Goal: Task Accomplishment & Management: Manage account settings

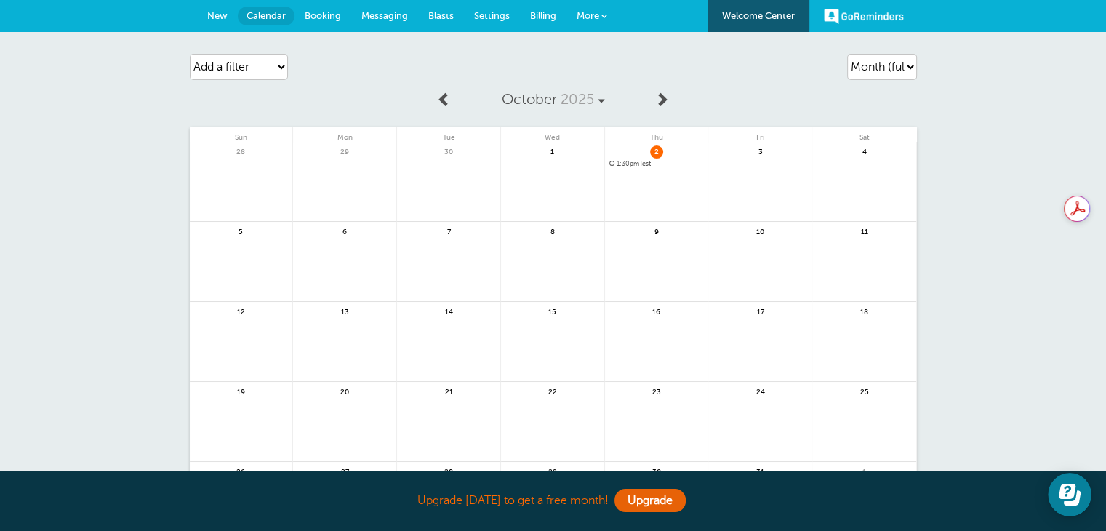
click at [114, 166] on div "Agenda Day Week Month (full view) Month (condensed) Add a filter Customer Searc…" at bounding box center [553, 316] width 1106 height 568
click at [858, 14] on link "GoReminders" at bounding box center [864, 16] width 80 height 32
click at [592, 12] on span "More" at bounding box center [587, 15] width 23 height 11
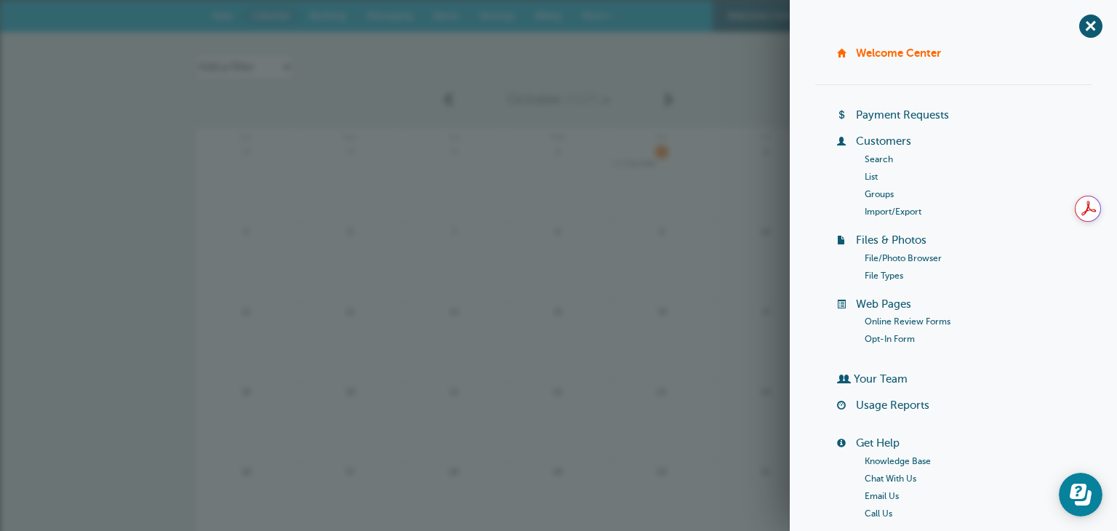
scroll to position [145, 0]
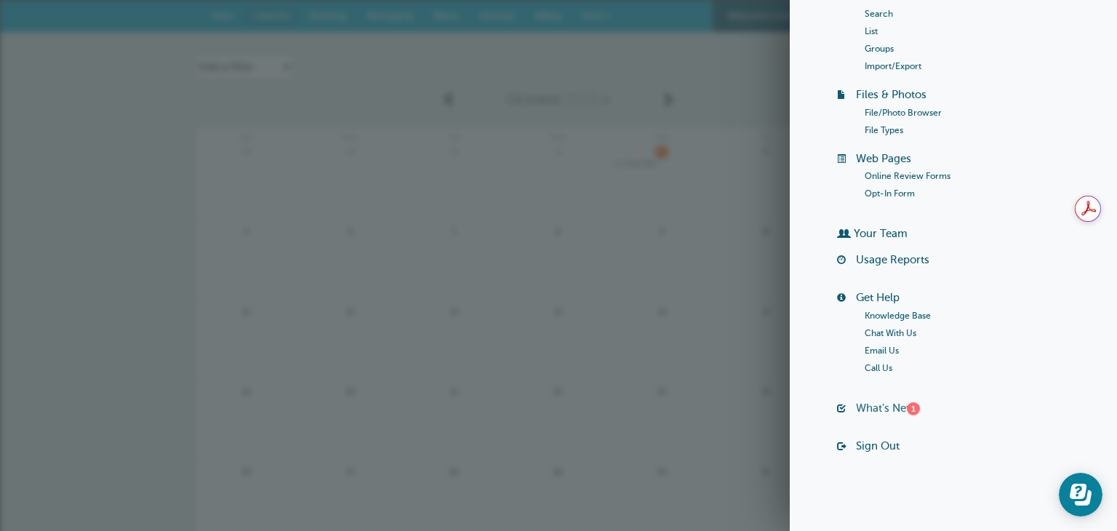
click at [887, 412] on link "What's New? 1" at bounding box center [888, 408] width 64 height 12
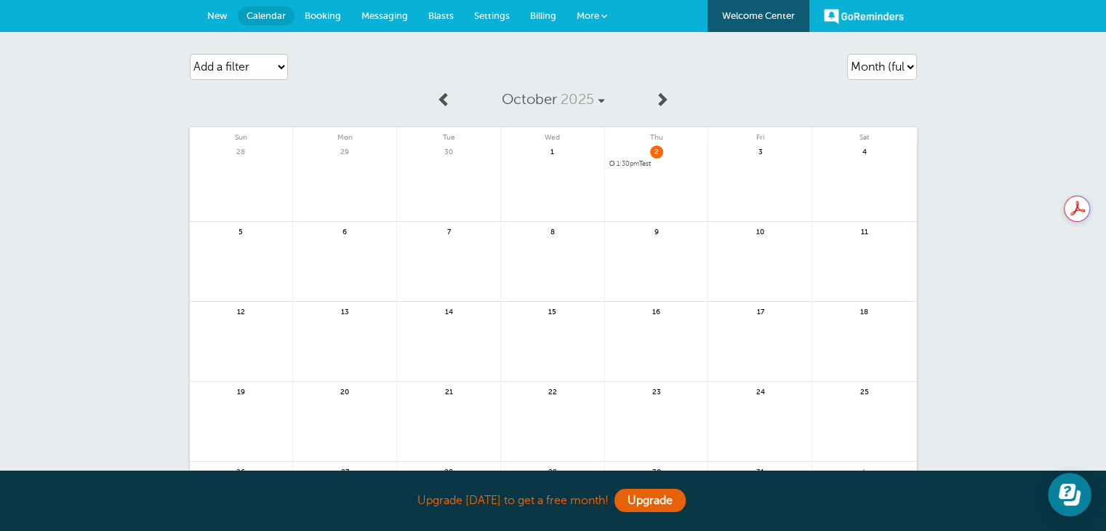
click at [608, 21] on link "More" at bounding box center [591, 16] width 51 height 33
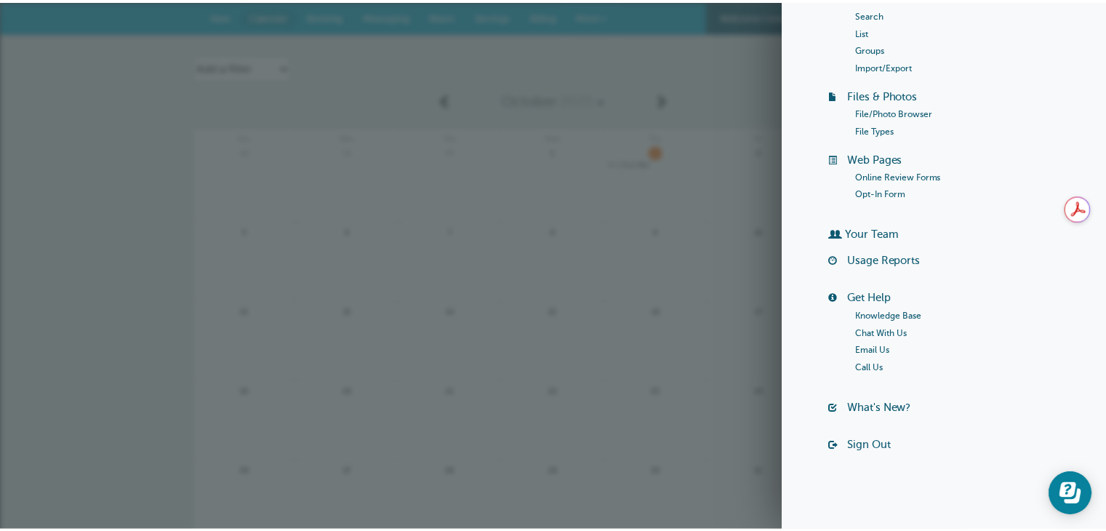
scroll to position [0, 0]
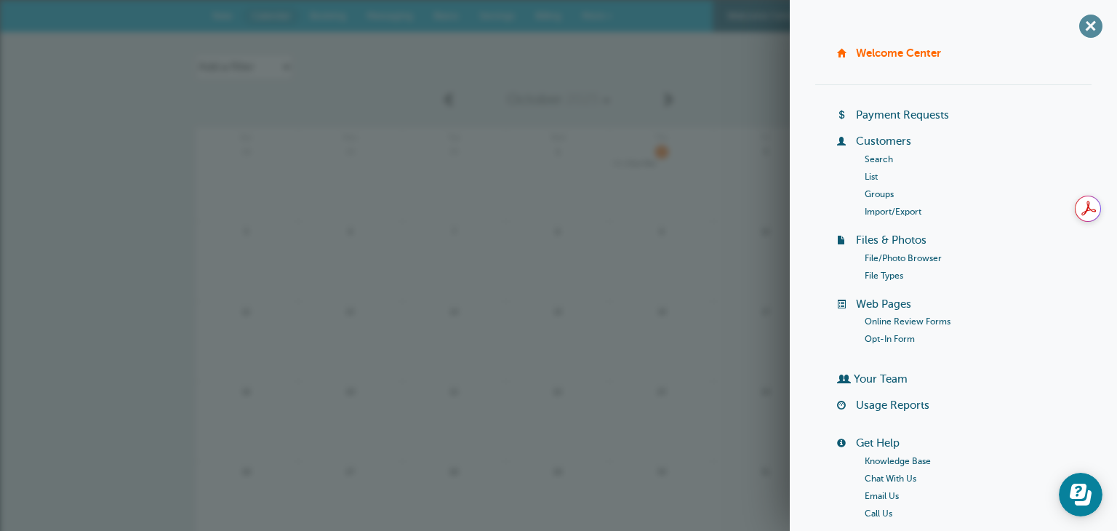
click at [1080, 25] on span "+" at bounding box center [1090, 25] width 33 height 33
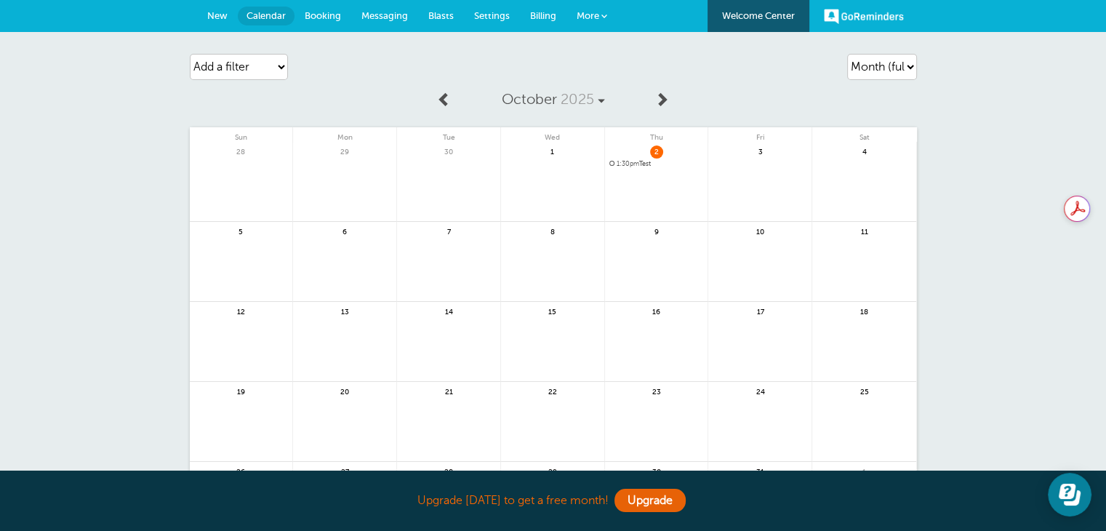
click at [496, 21] on link "Settings" at bounding box center [492, 16] width 56 height 32
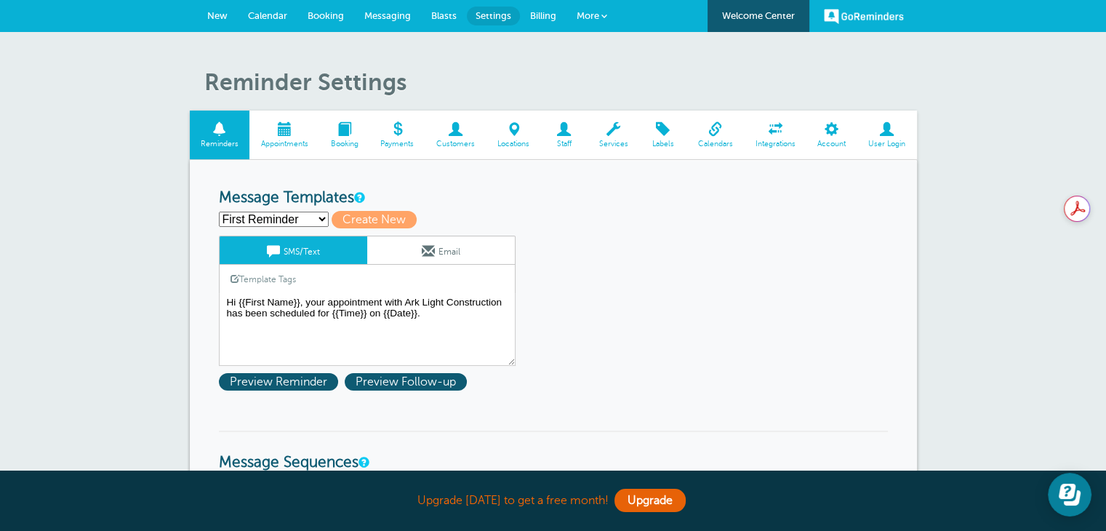
click at [835, 142] on span "Account" at bounding box center [831, 144] width 36 height 9
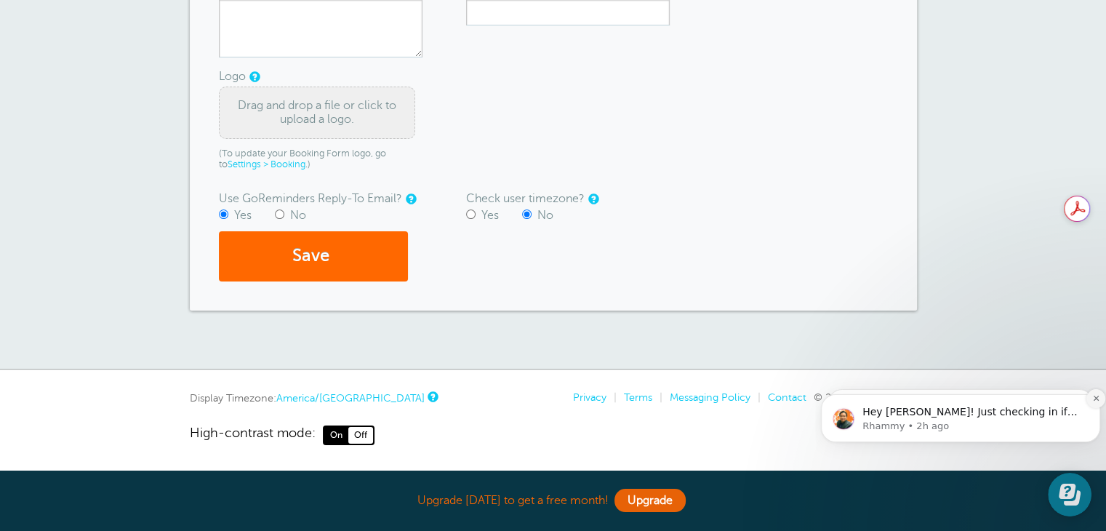
click at [1096, 393] on button "Dismiss notification" at bounding box center [1095, 398] width 19 height 19
click at [1092, 383] on icon "Dismiss notification" at bounding box center [1096, 383] width 8 height 8
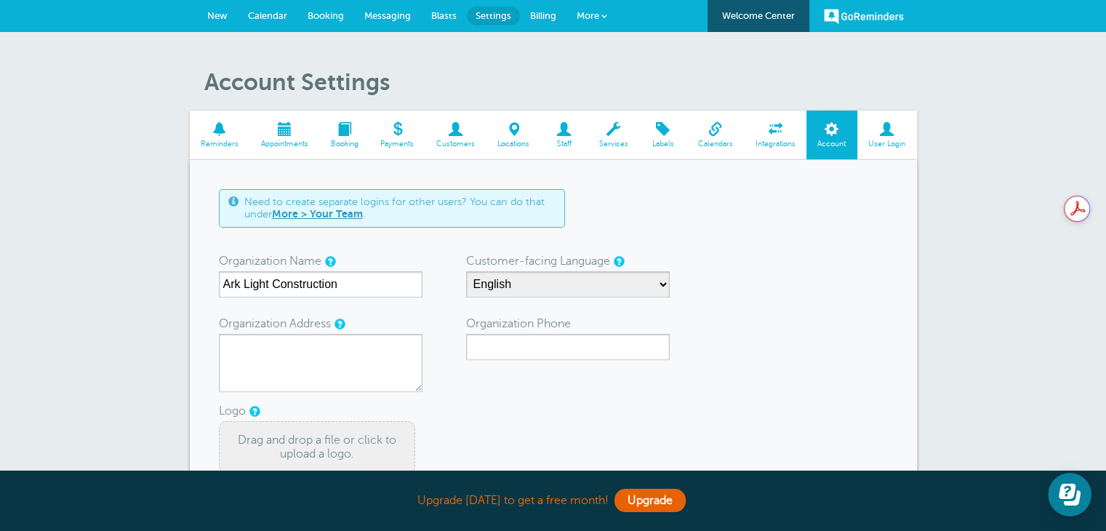
click at [776, 132] on span at bounding box center [775, 129] width 63 height 14
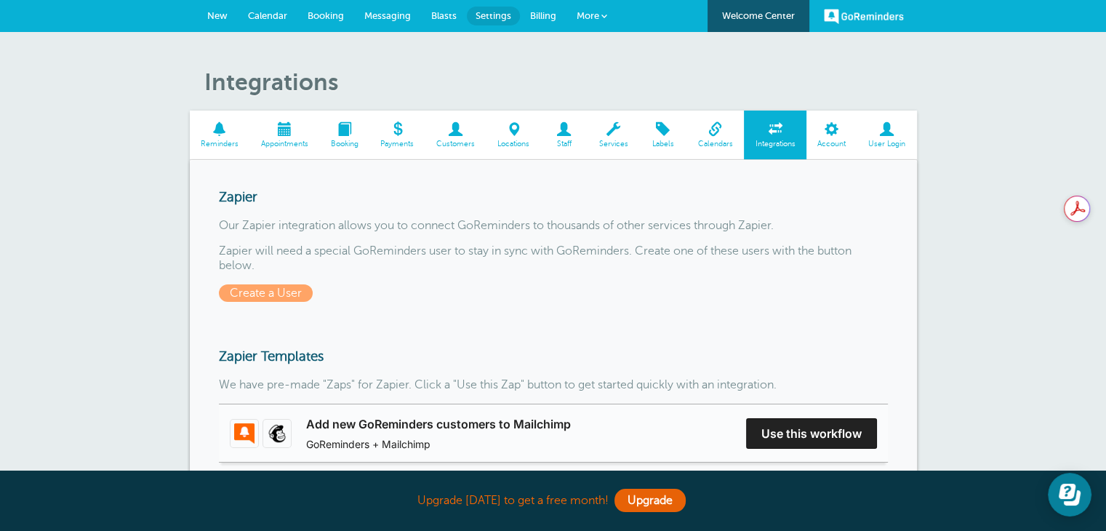
click at [606, 21] on link "More" at bounding box center [591, 16] width 51 height 33
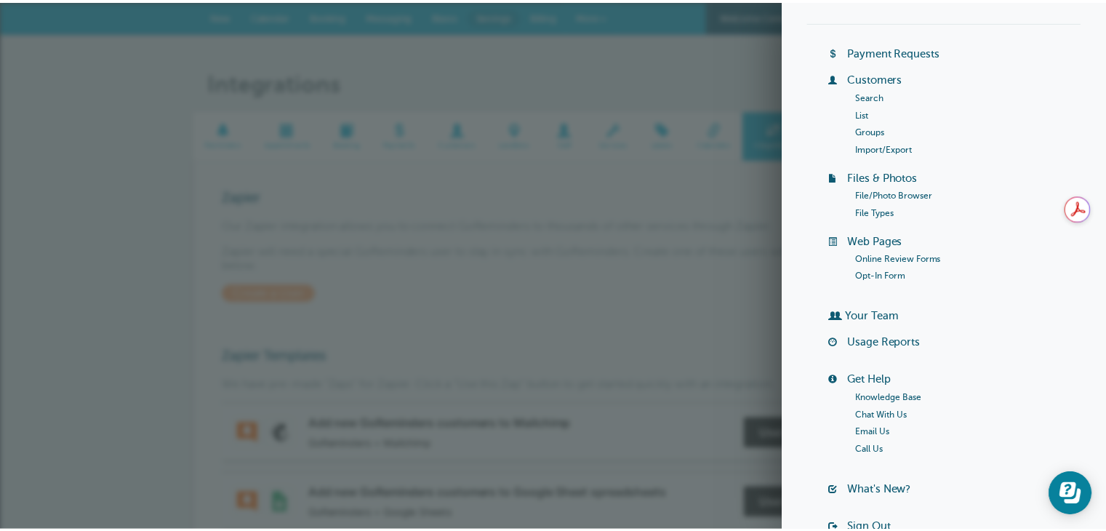
scroll to position [145, 0]
